Goal: Transaction & Acquisition: Purchase product/service

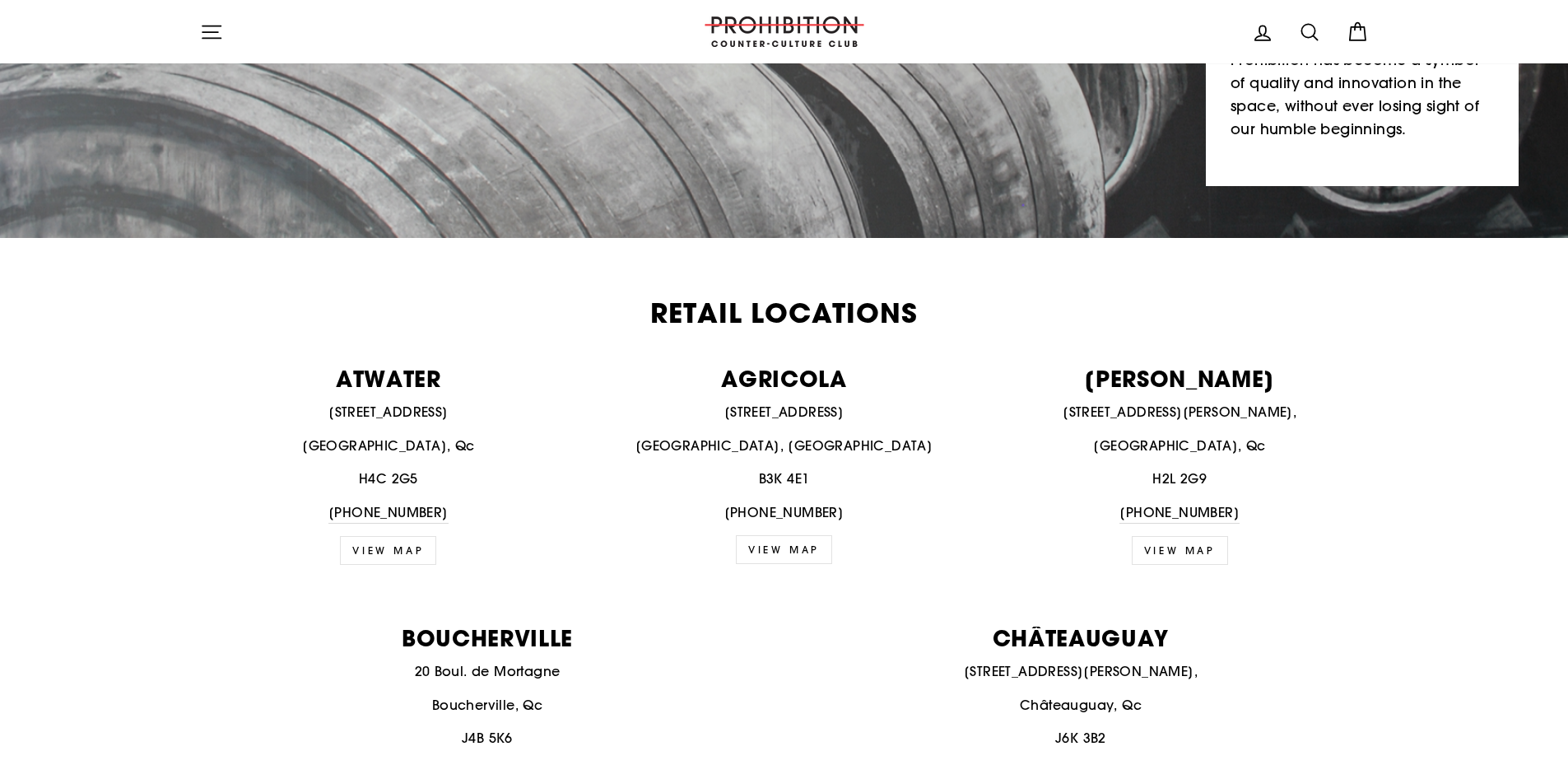
scroll to position [577, 0]
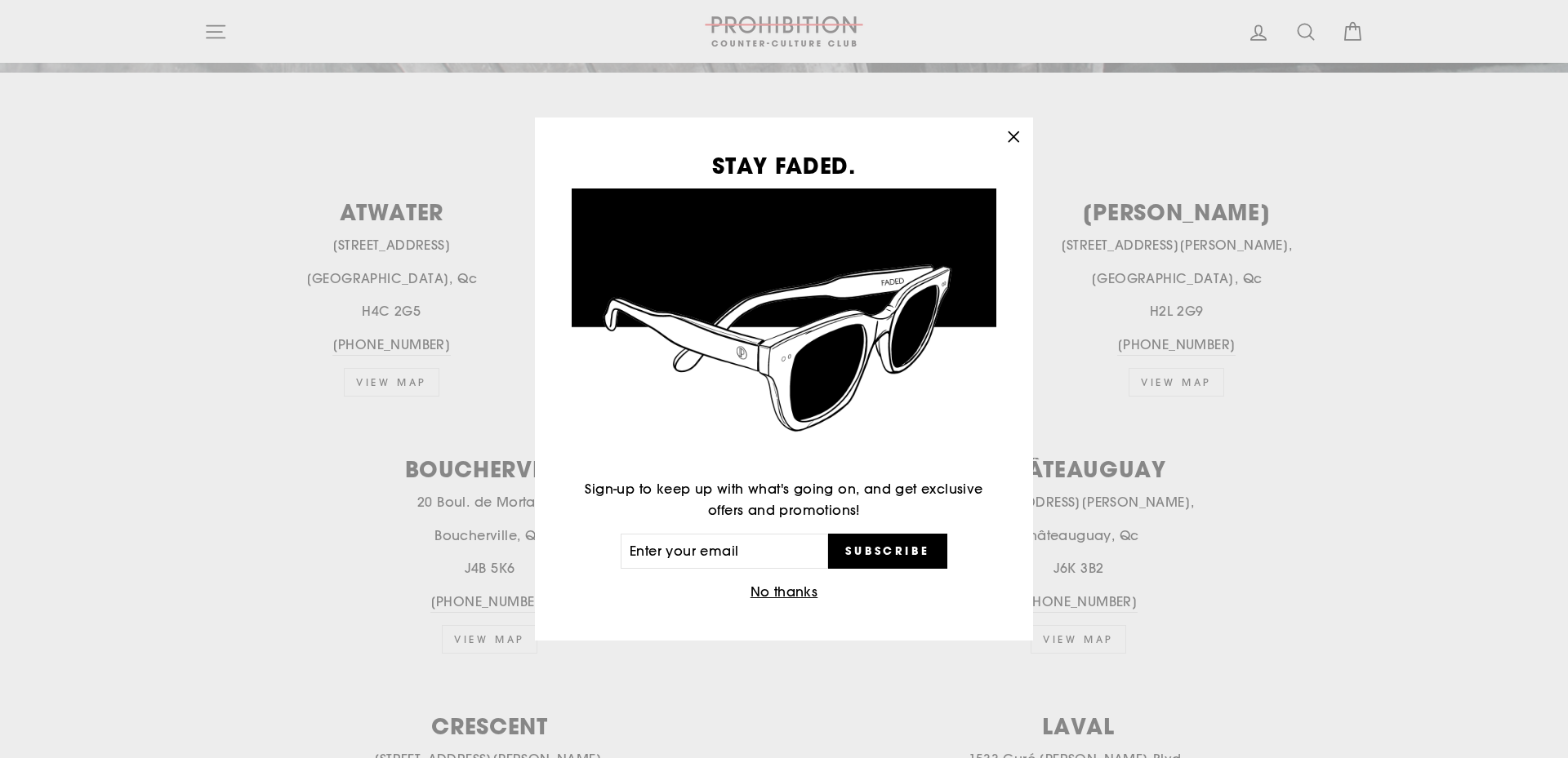
click at [1015, 137] on icon "button" at bounding box center [1013, 136] width 23 height 23
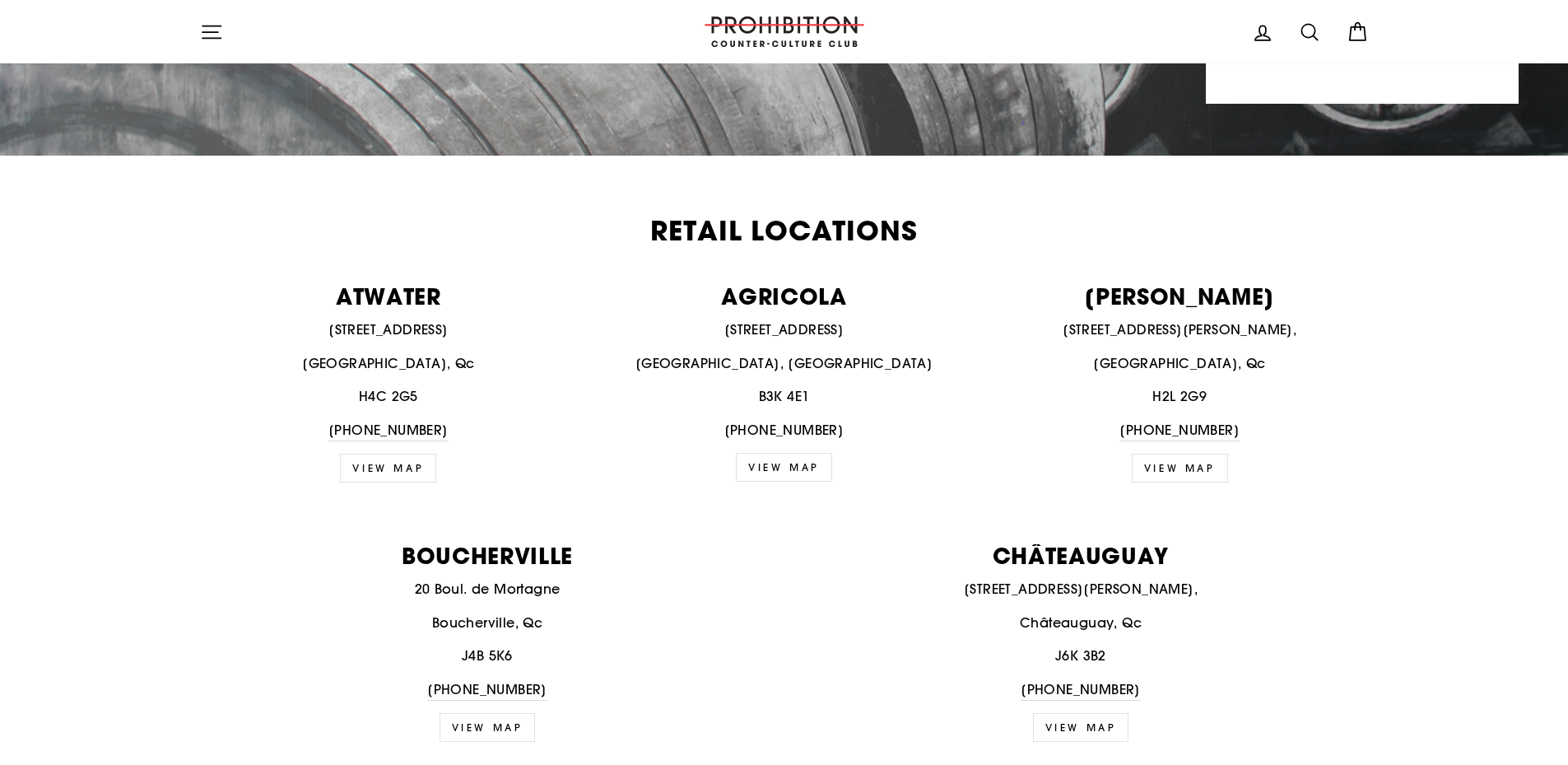
scroll to position [0, 0]
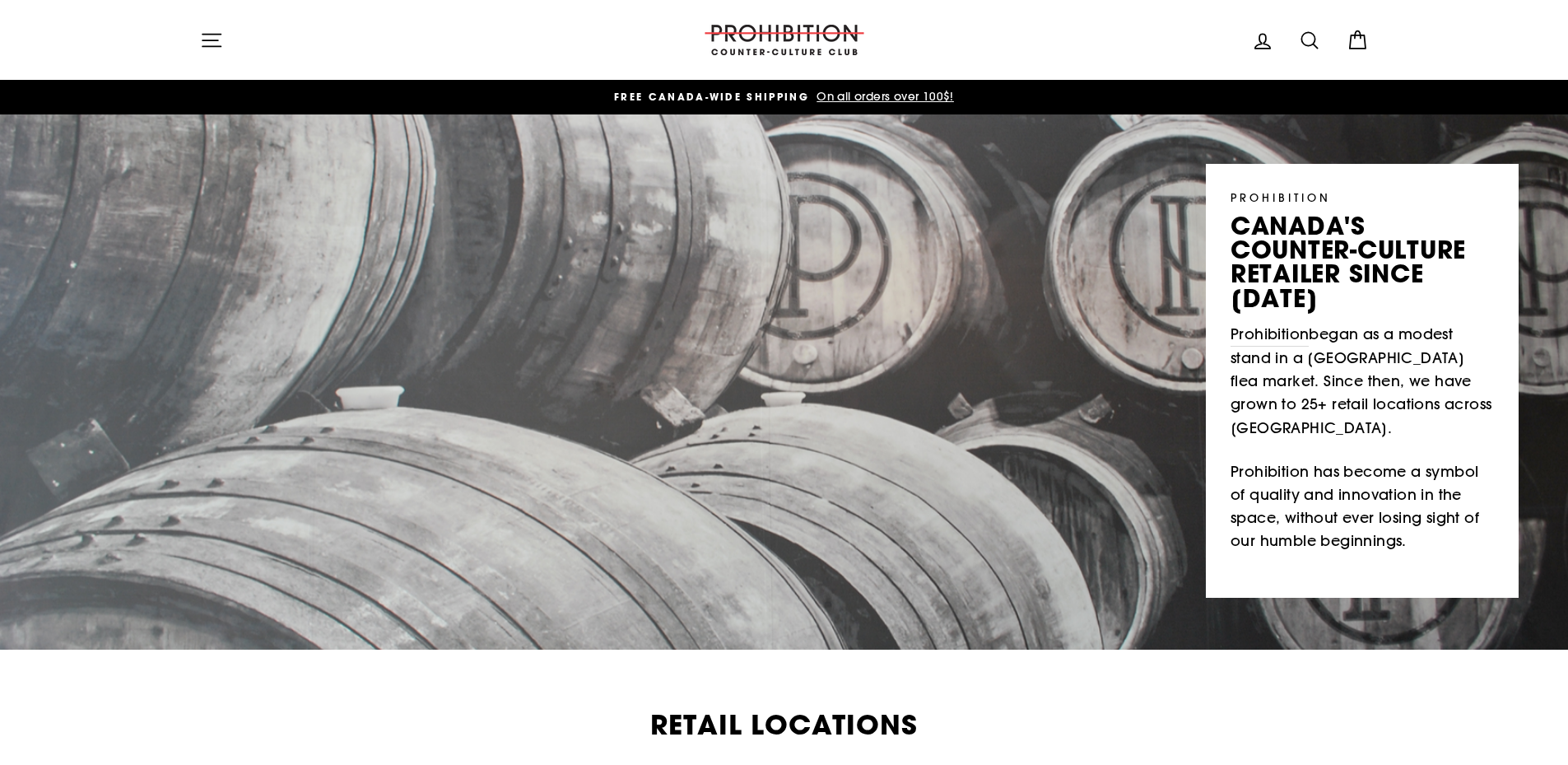
click at [1352, 34] on icon at bounding box center [1357, 40] width 23 height 23
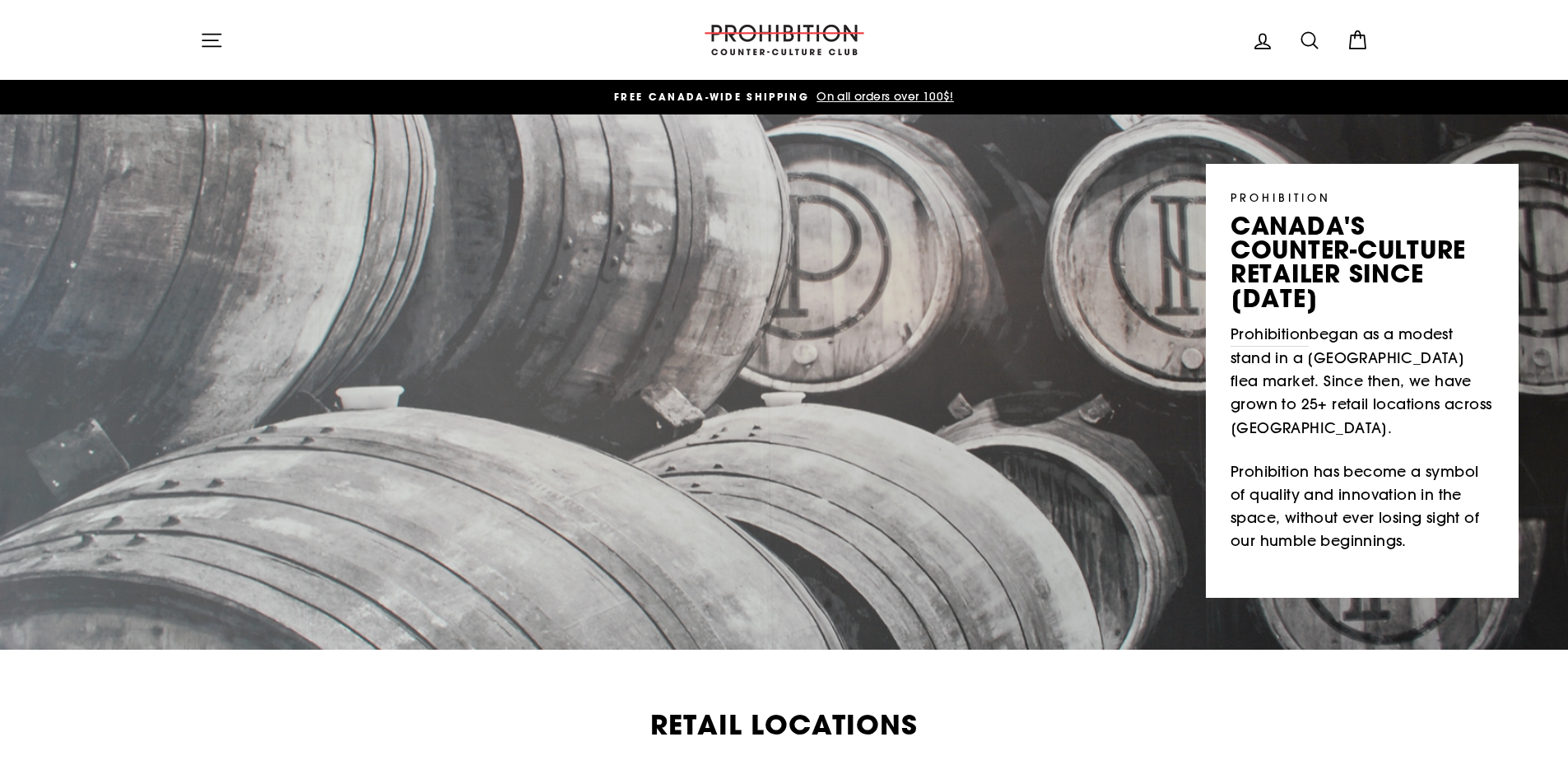
click at [1317, 37] on icon at bounding box center [1309, 40] width 23 height 23
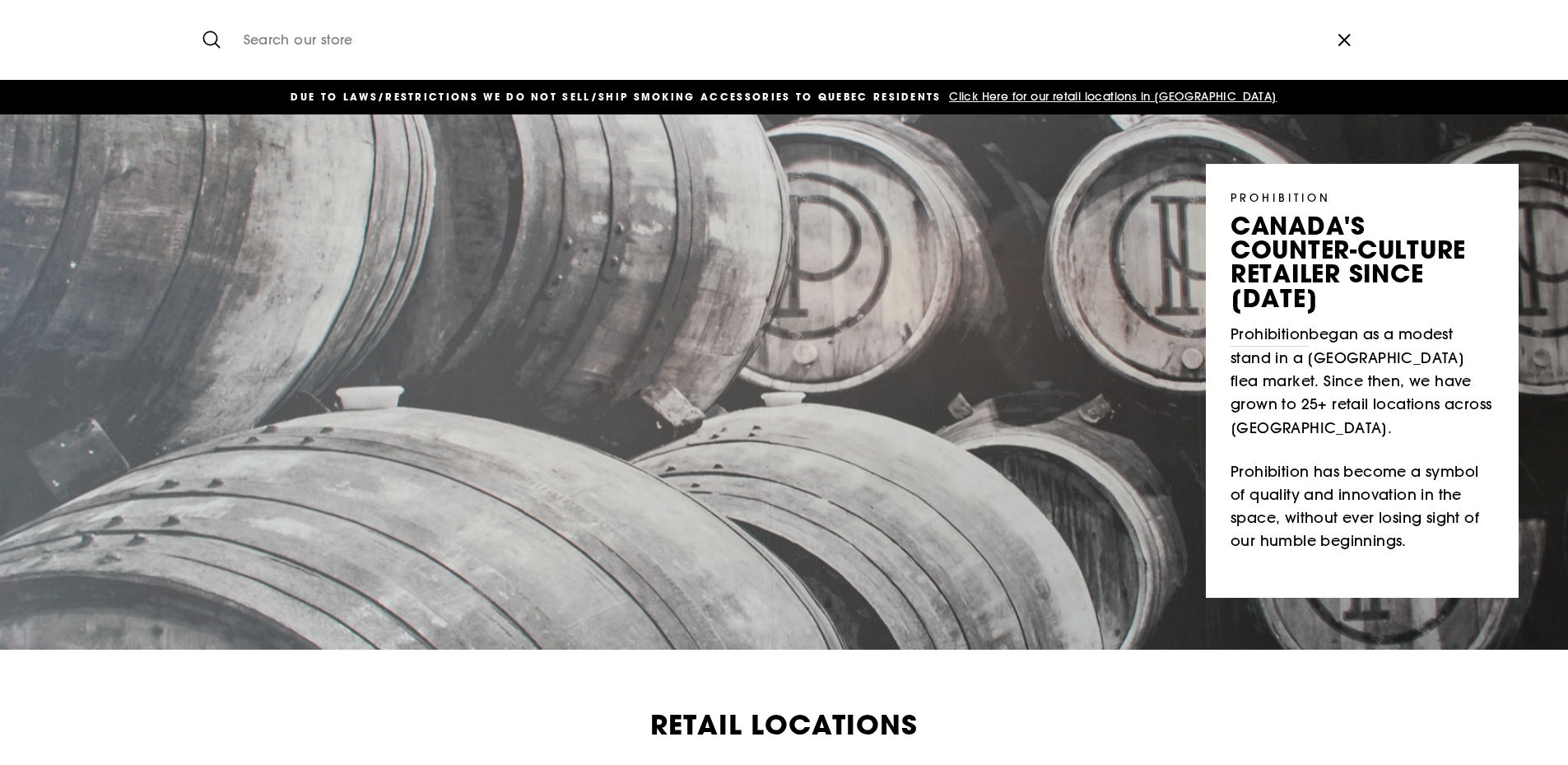
click at [420, 33] on input "Search our store" at bounding box center [778, 40] width 1084 height 55
type input "cigars"
click at [200, 12] on button "Search" at bounding box center [218, 40] width 36 height 55
